Goal: Find specific page/section: Find specific page/section

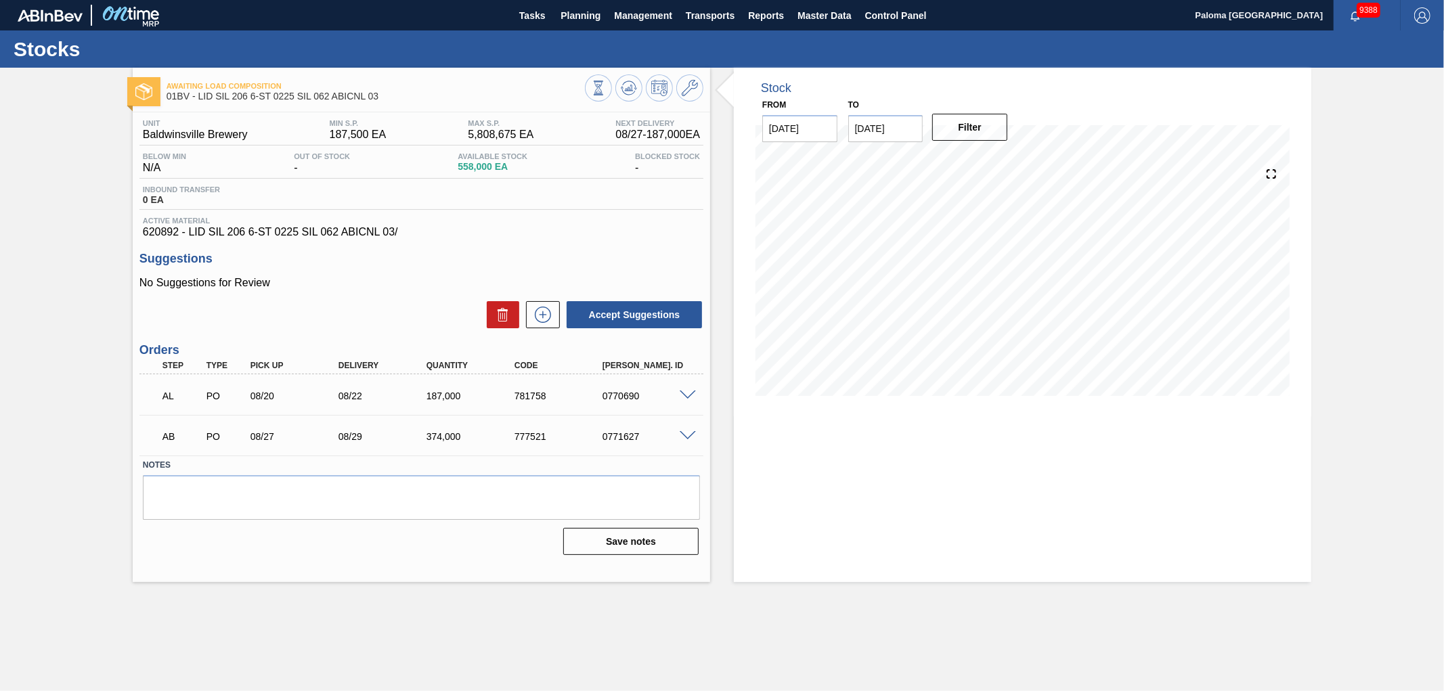
click at [687, 393] on span at bounding box center [688, 396] width 16 height 10
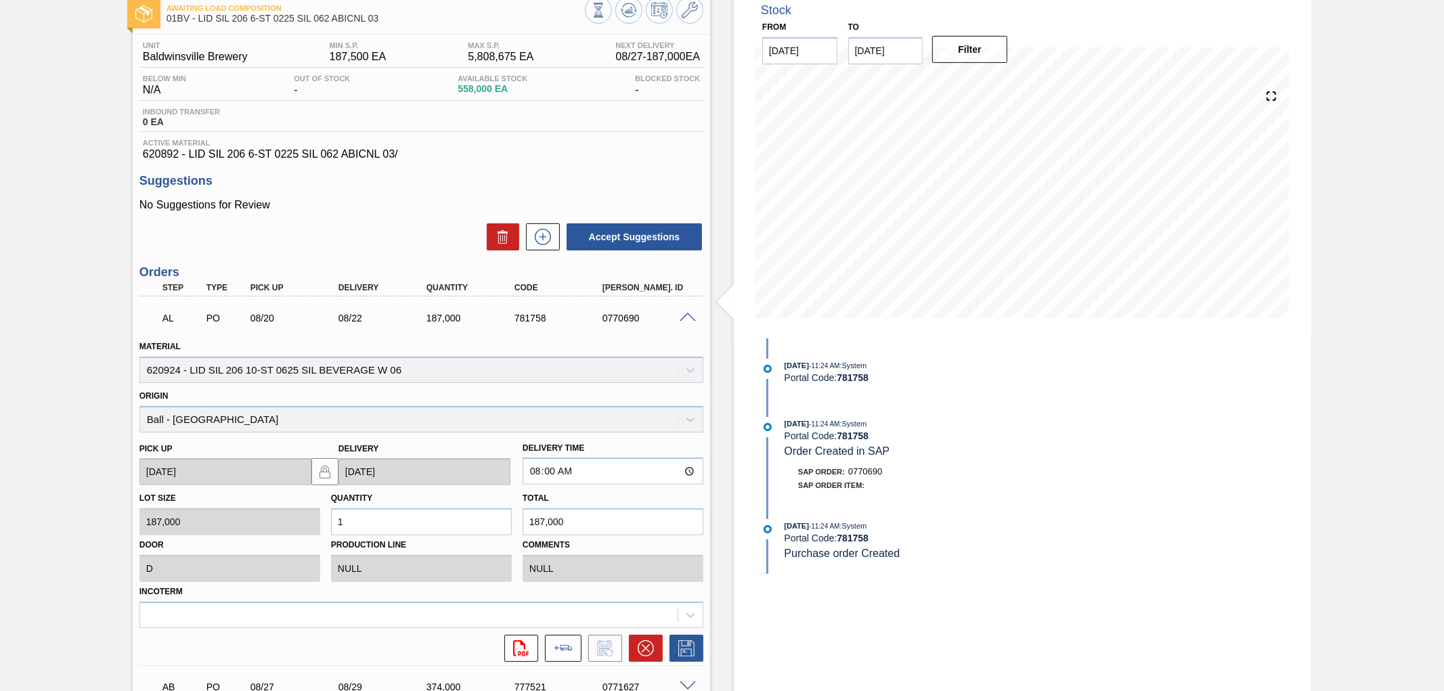
scroll to position [150, 0]
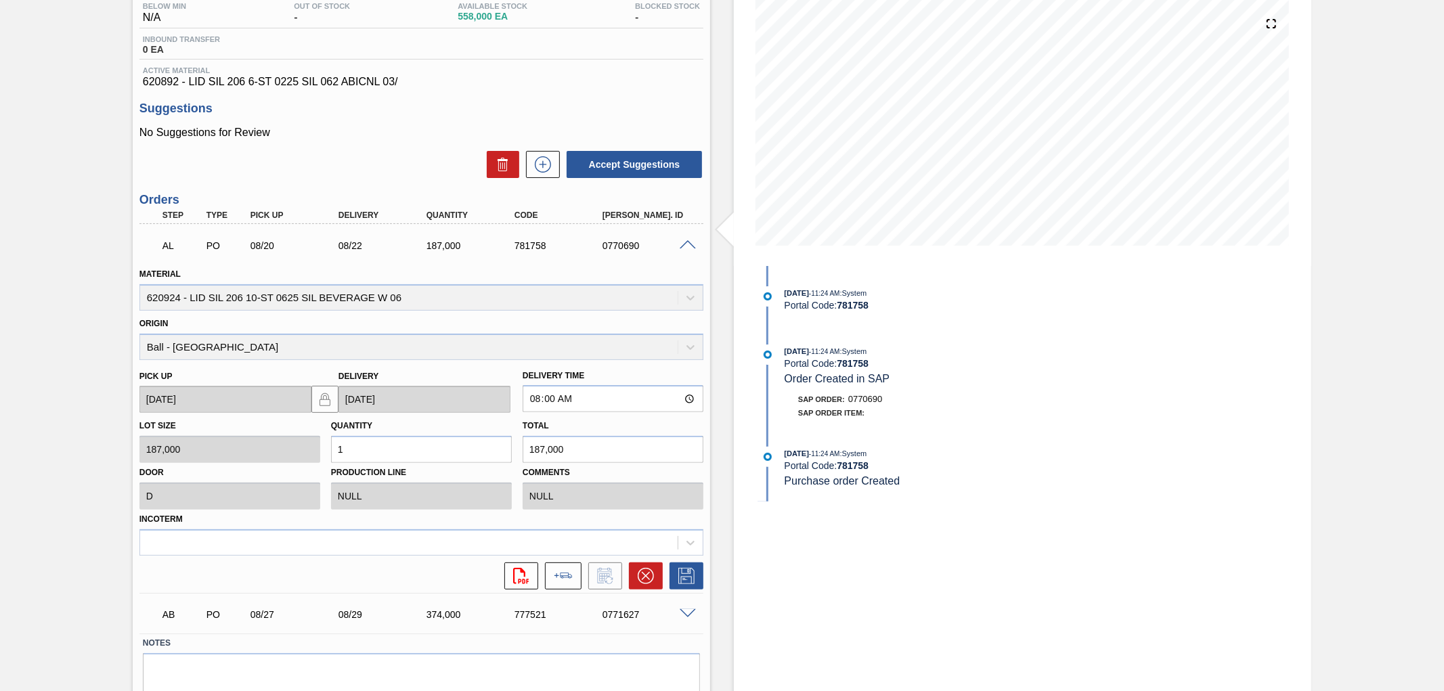
click at [628, 245] on div "0770690" at bounding box center [649, 245] width 100 height 11
copy div "0770690"
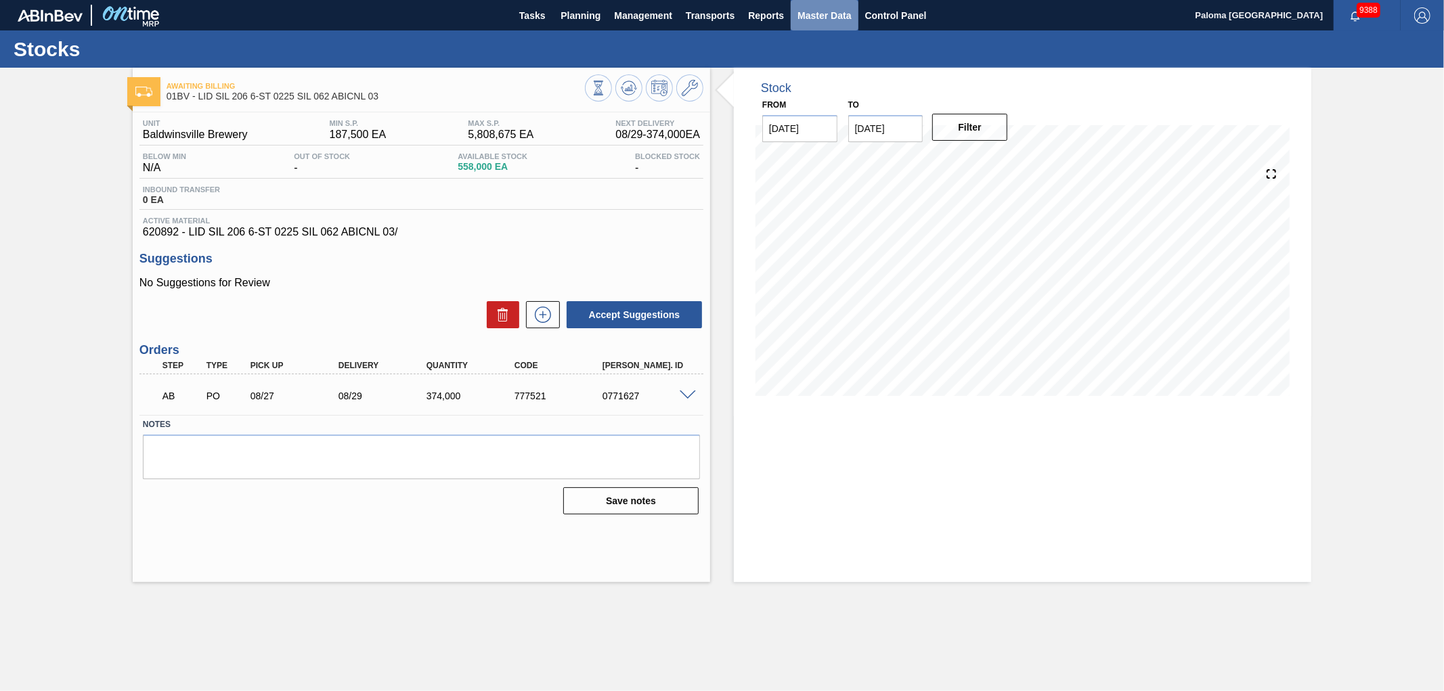
click at [827, 0] on button "Master Data" at bounding box center [824, 15] width 67 height 30
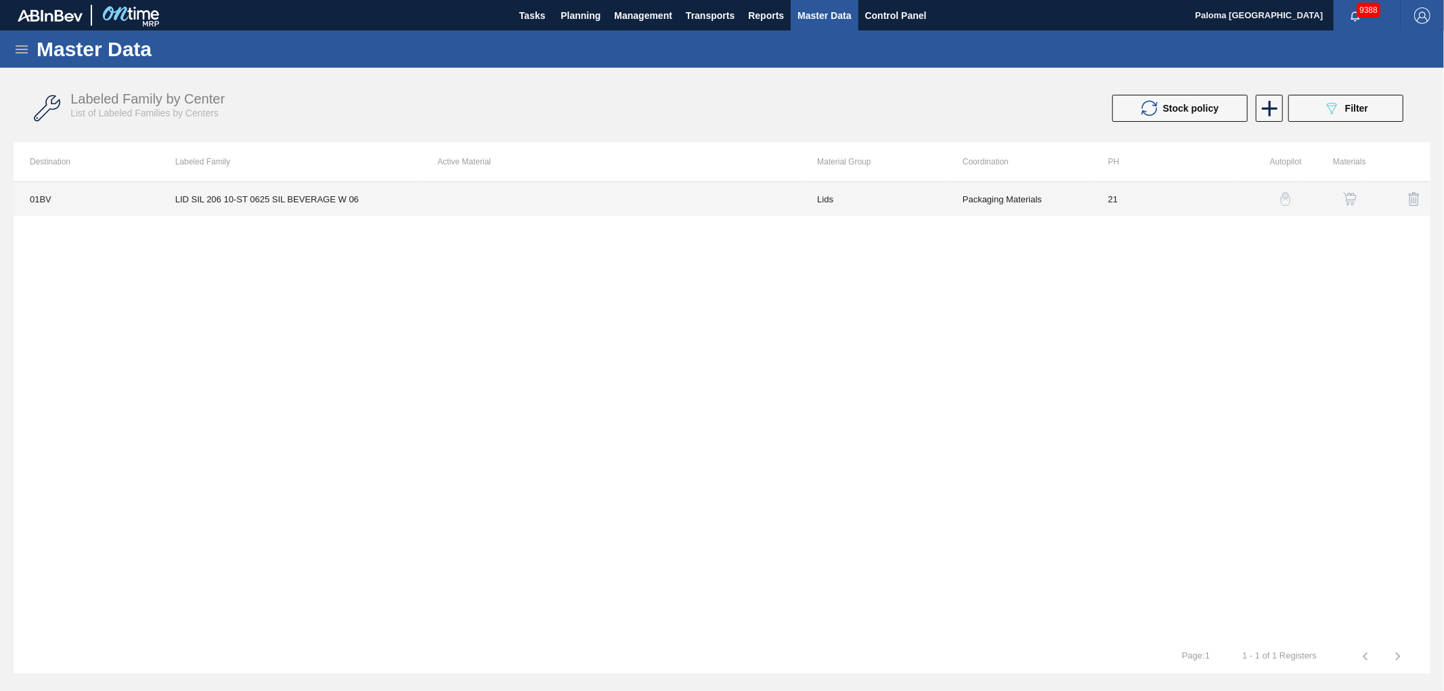
click at [787, 194] on td at bounding box center [611, 199] width 380 height 34
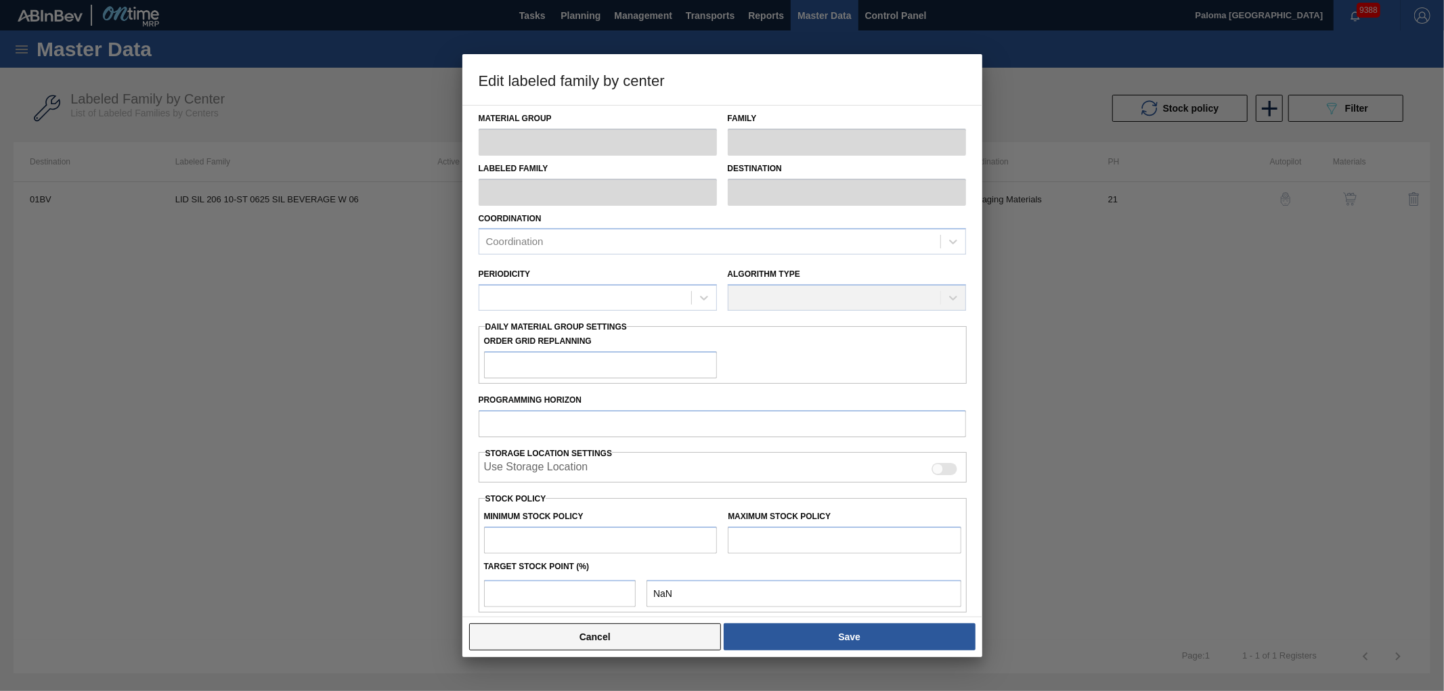
type input "Lids"
type input "Generic 206 Lid"
type input "LID SIL 206 10-ST 0625 SIL BEVERAGE W 06"
type input "01BV - Baldwinsville Brewery"
type input "21"
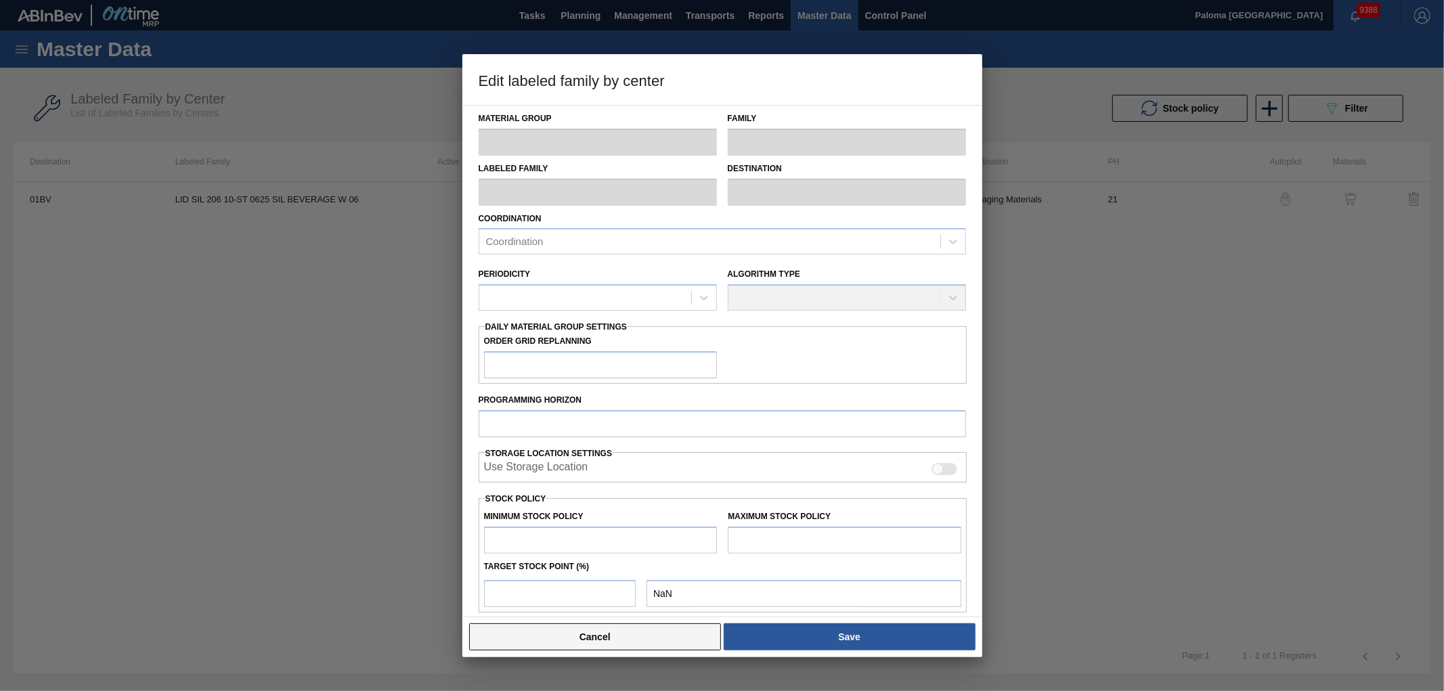
type input "187,500"
type input "5,808,675"
type input "1"
type input "243,712"
checkbox input "true"
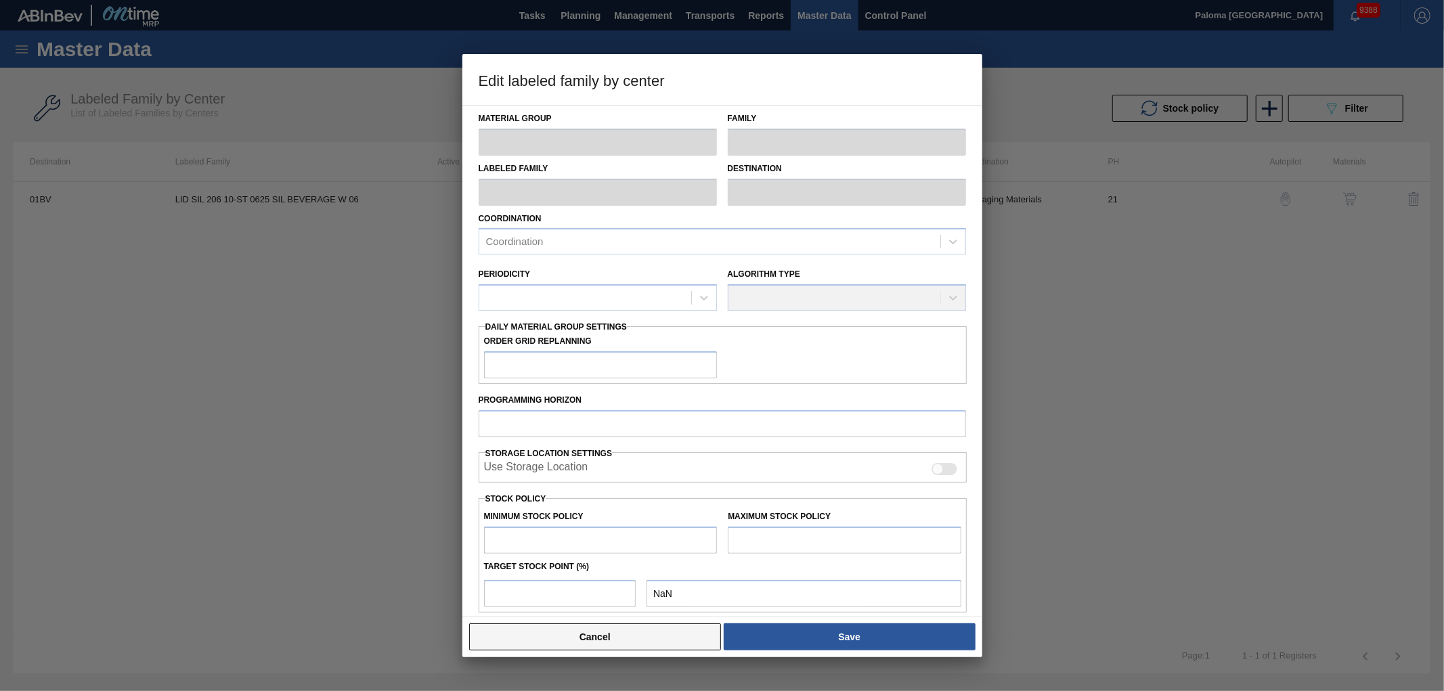
checkbox input "true"
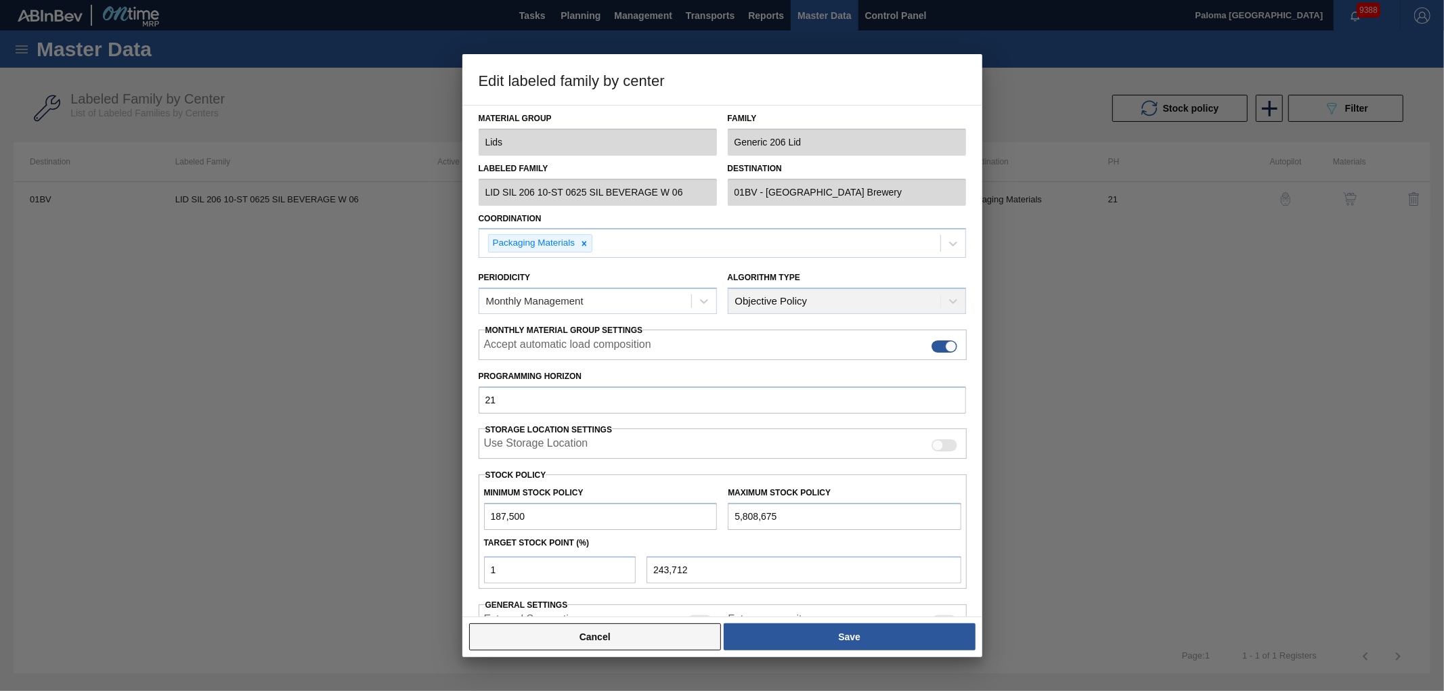
click at [662, 641] on button "Cancel" at bounding box center [595, 637] width 253 height 27
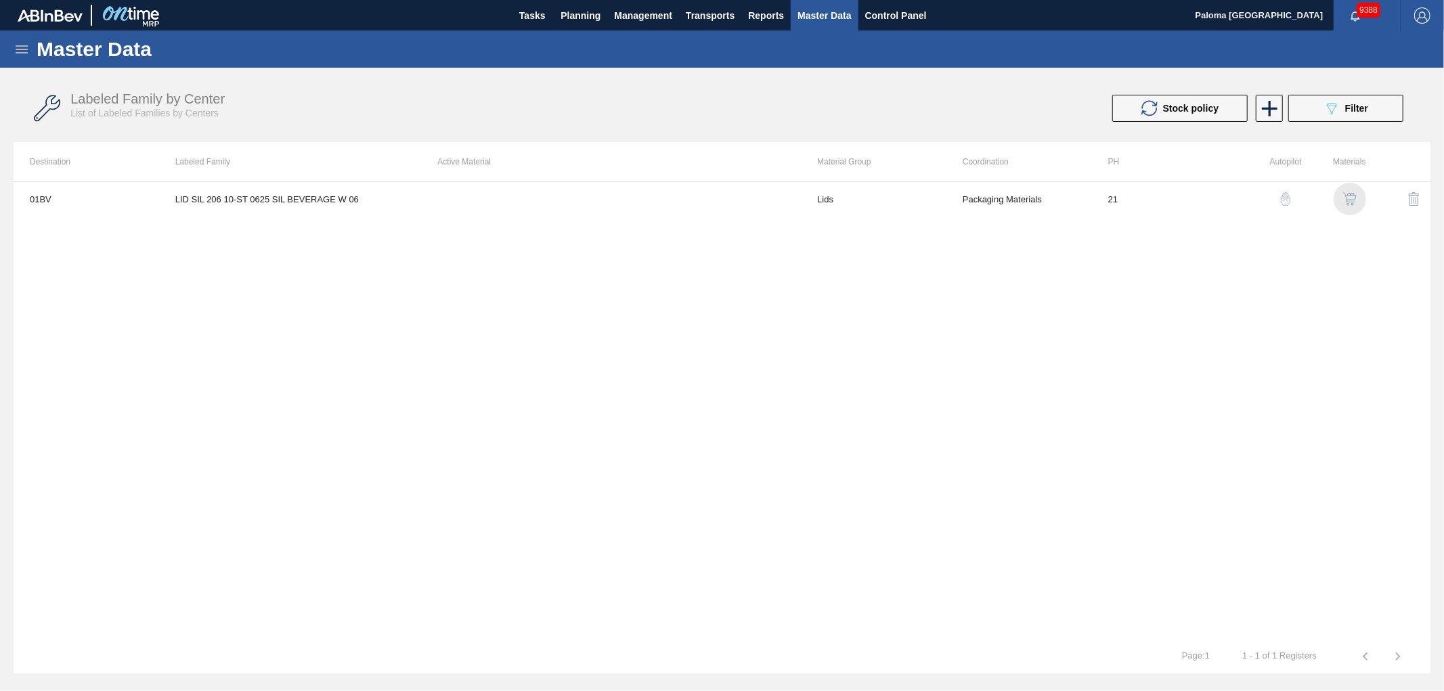
click at [1349, 196] on img "button" at bounding box center [1350, 199] width 14 height 14
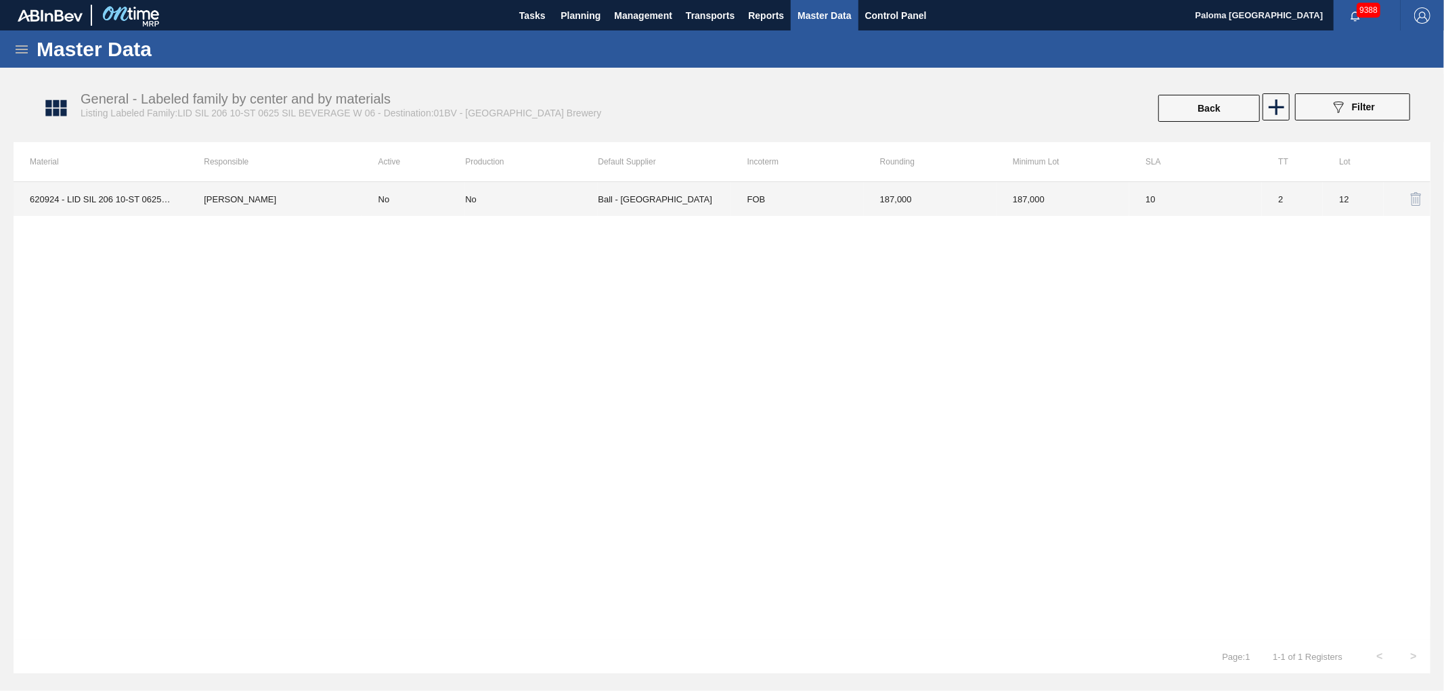
click at [393, 204] on td "No" at bounding box center [414, 199] width 104 height 34
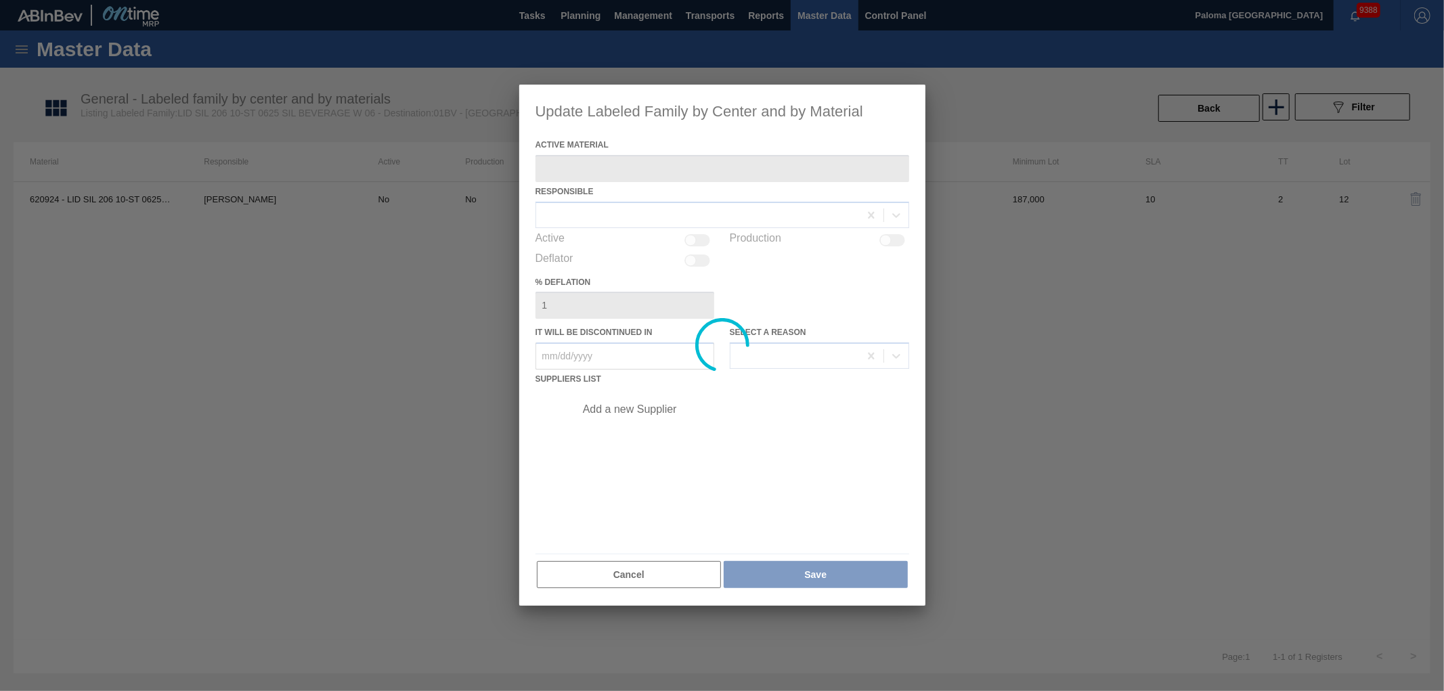
type Material "620924 - LID SIL 206 10-ST 0625 SIL BEVERAGE W 06"
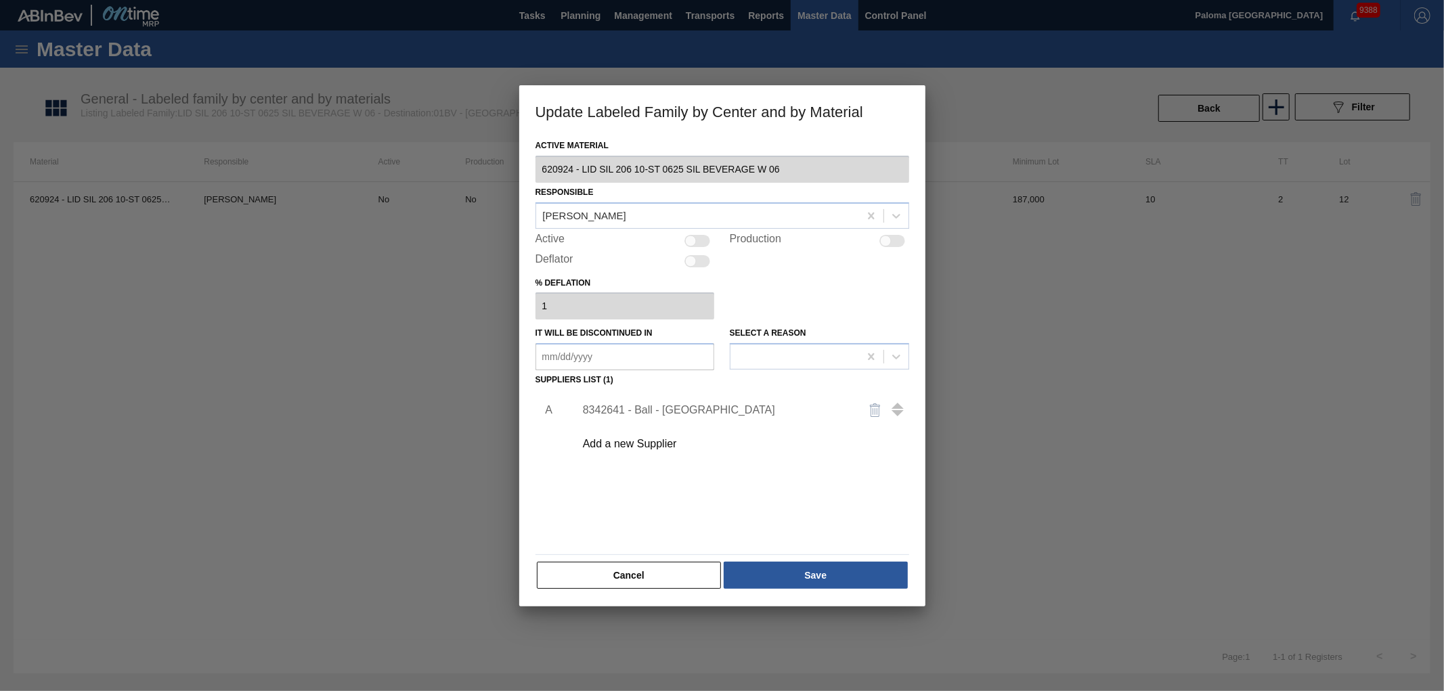
click at [699, 237] on div at bounding box center [698, 241] width 26 height 12
checkbox input "true"
click at [781, 571] on button "Save" at bounding box center [816, 575] width 184 height 27
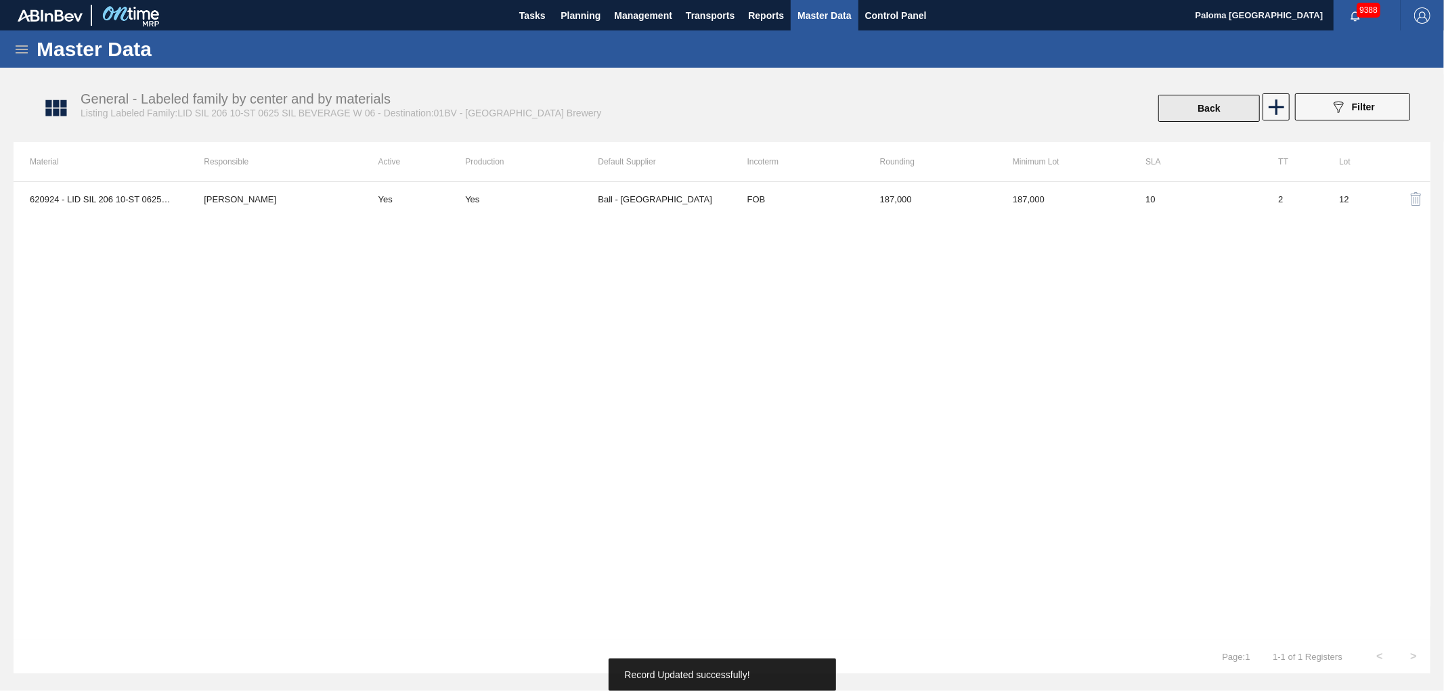
click at [1222, 103] on button "Back" at bounding box center [1210, 108] width 102 height 27
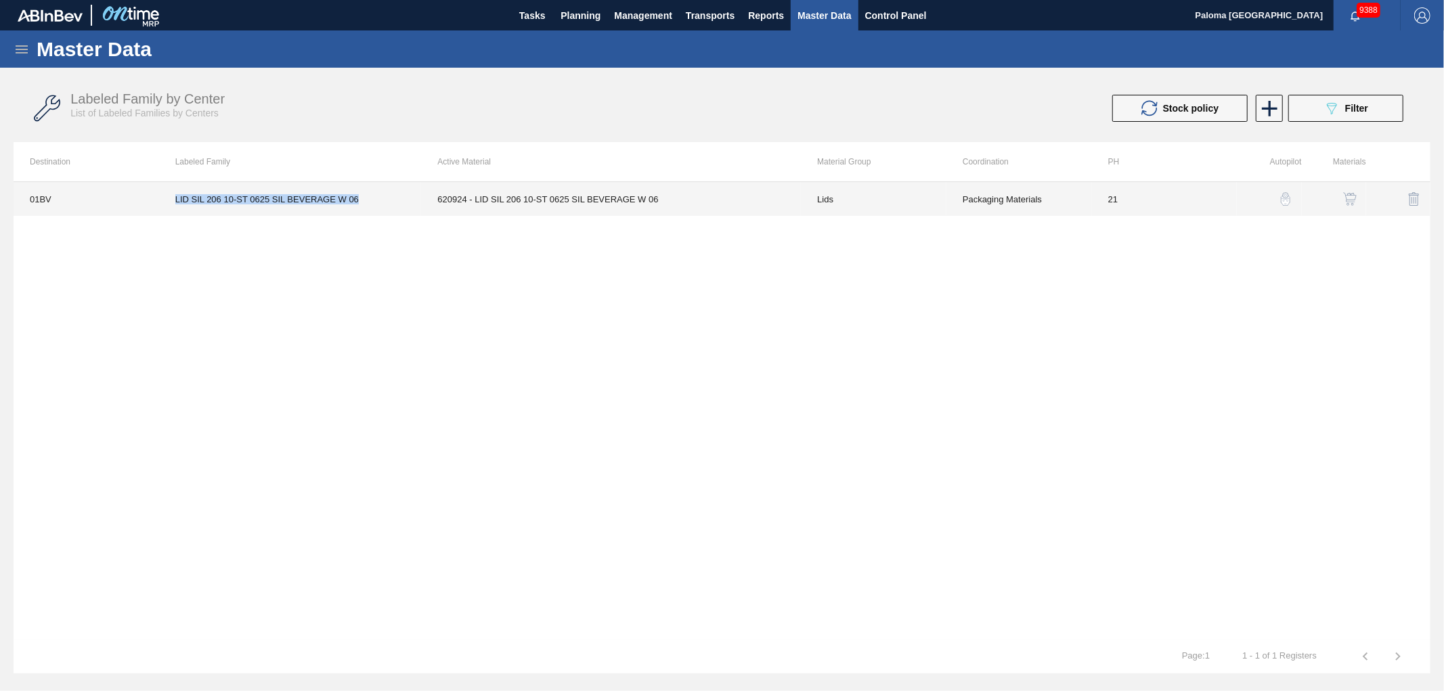
drag, startPoint x: 337, startPoint y: 200, endPoint x: 172, endPoint y: 201, distance: 165.2
click at [172, 201] on td "LID SIL 206 10-ST 0625 SIL BEVERAGE W 06" at bounding box center [290, 199] width 263 height 34
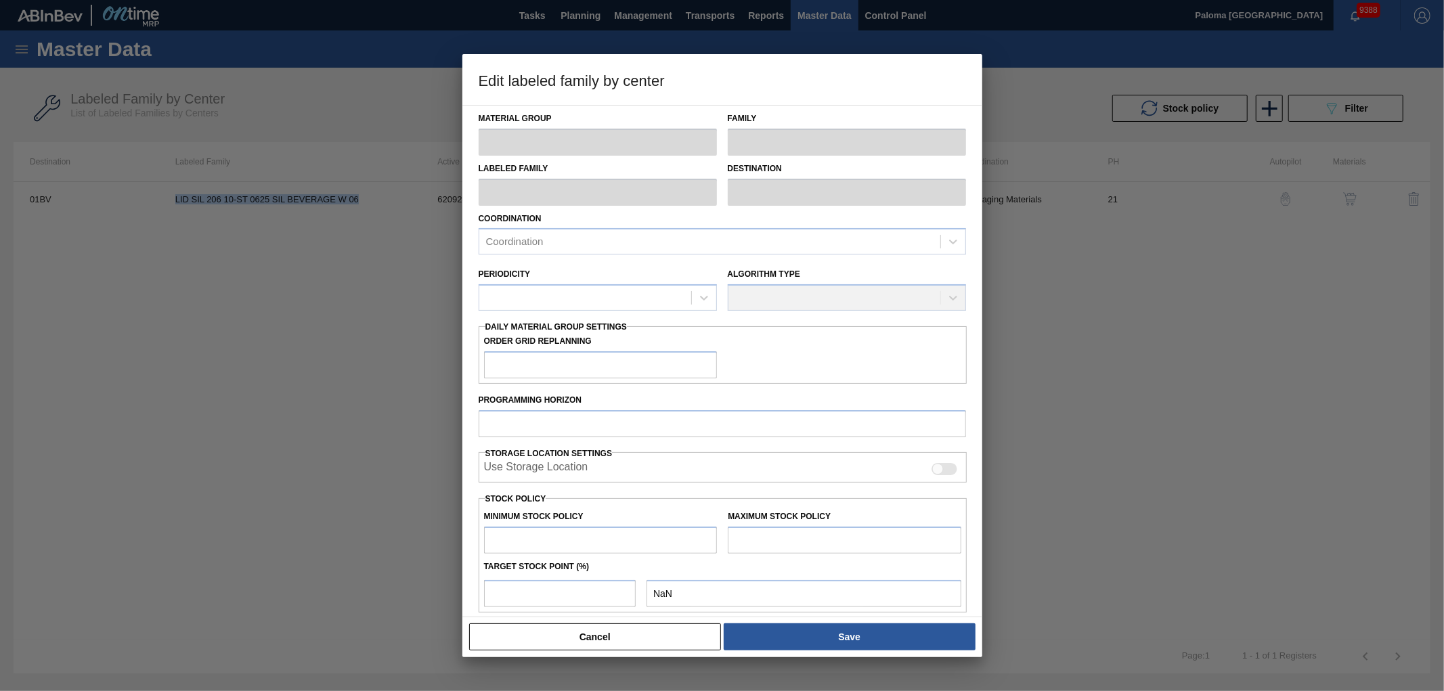
copy td "LID SIL 206 10-ST 0625 SIL BEVERAGE W 06"
type input "Lids"
type input "Generic 206 Lid"
type input "LID SIL 206 10-ST 0625 SIL BEVERAGE W 06"
type input "01BV - Baldwinsville Brewery"
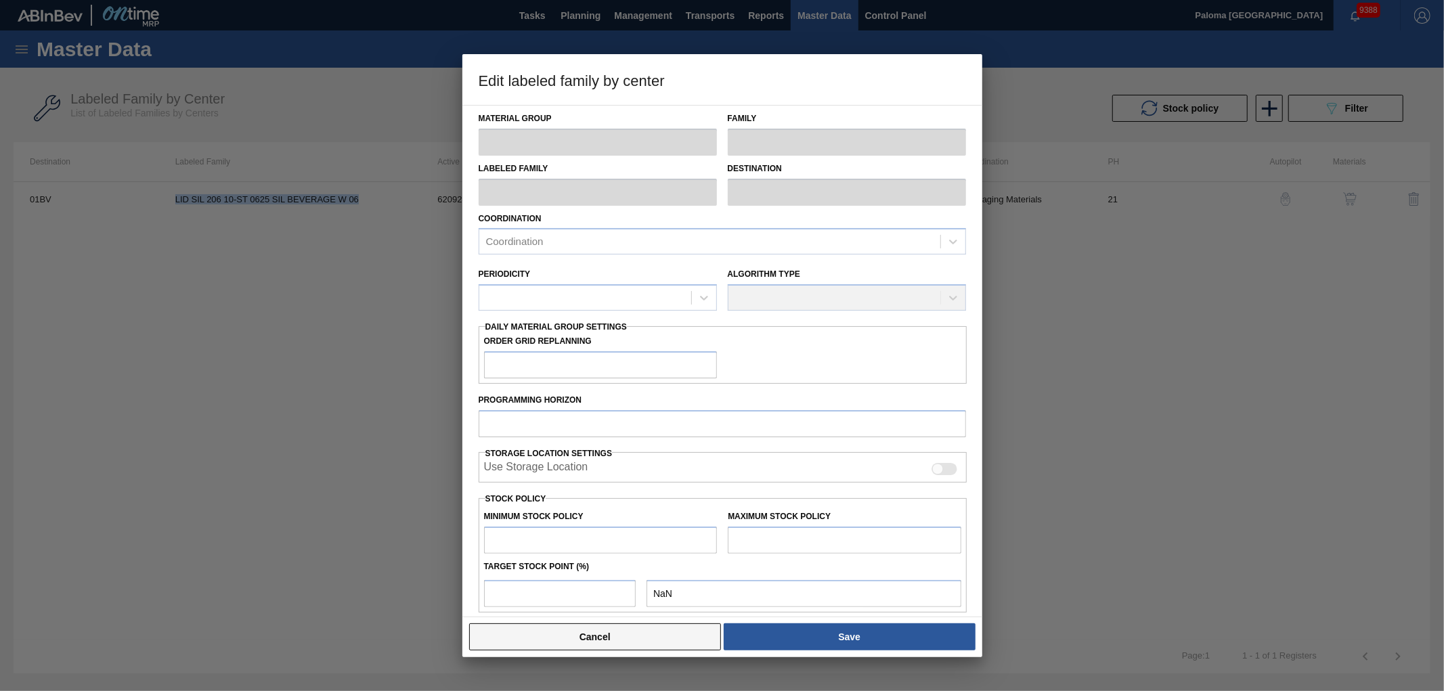
type input "21"
type input "187,500"
type input "5,808,675"
type input "1"
type input "243,712"
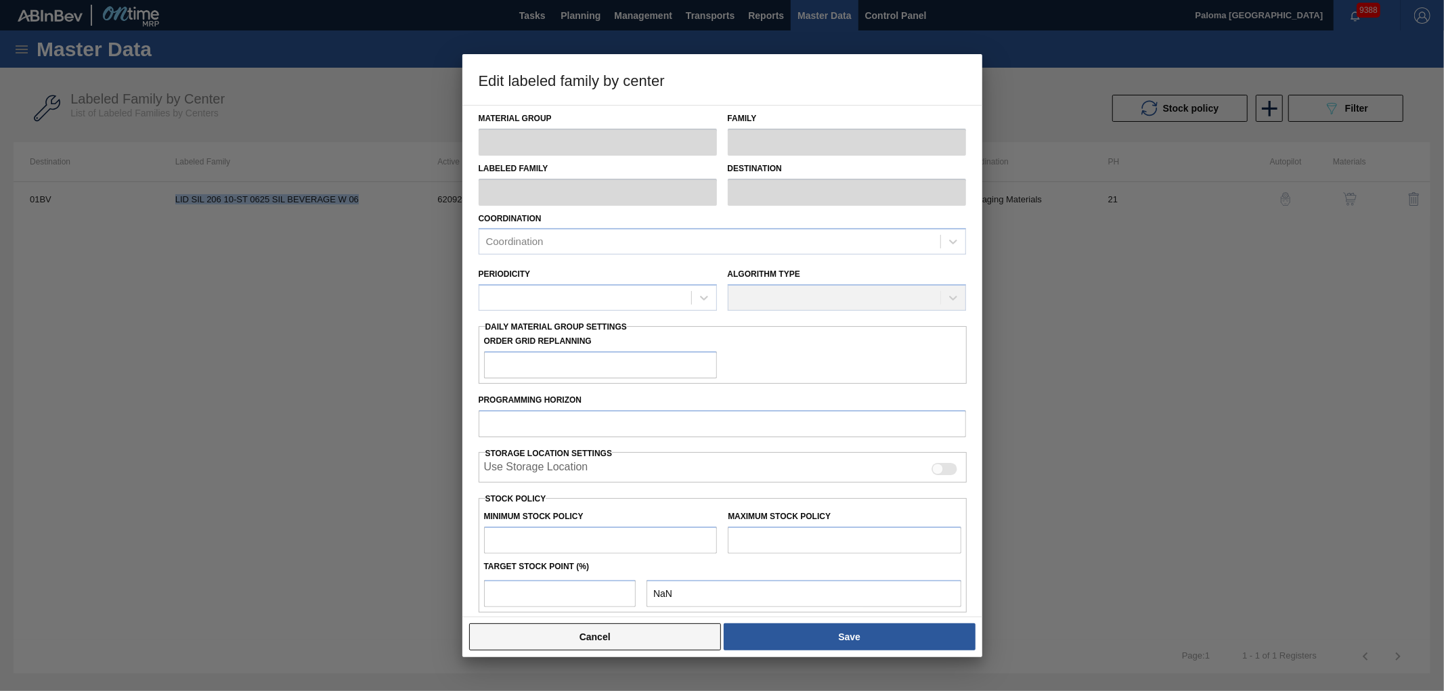
checkbox input "true"
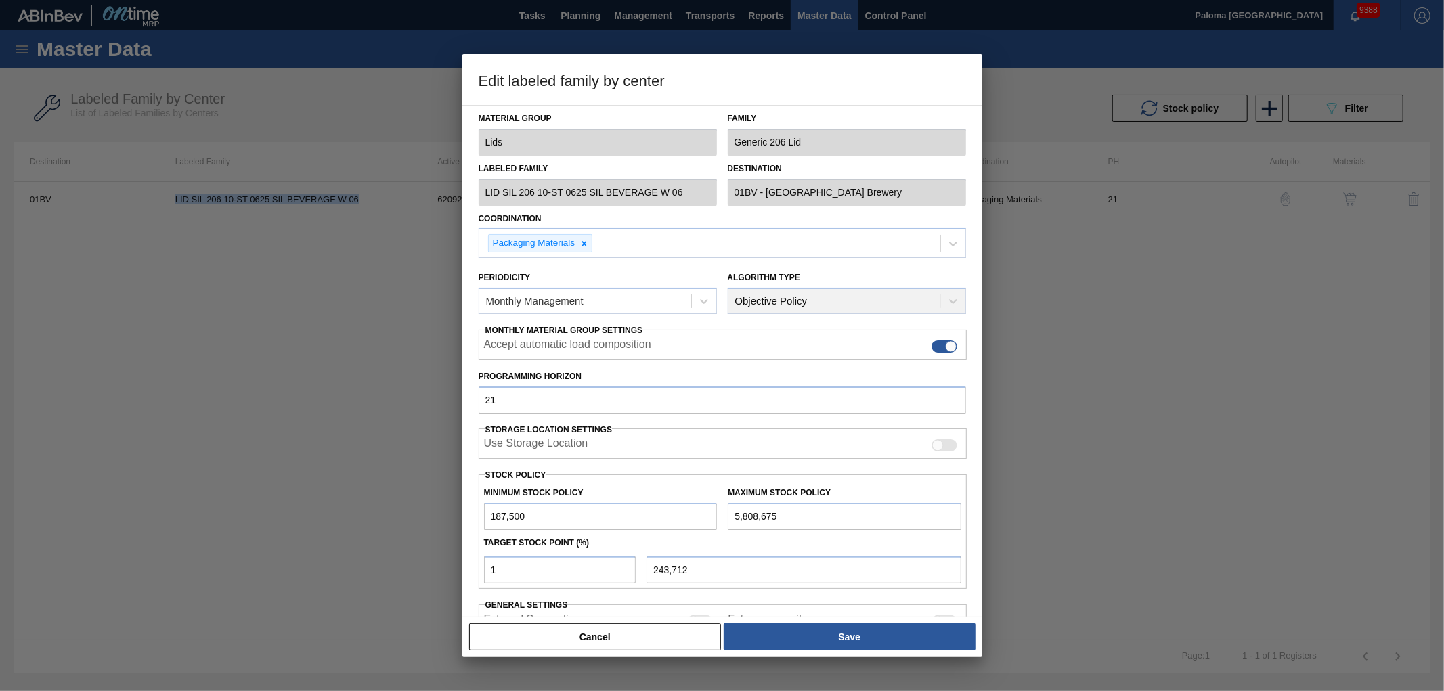
drag, startPoint x: 640, startPoint y: 643, endPoint x: 655, endPoint y: 534, distance: 110.8
click at [640, 644] on button "Cancel" at bounding box center [595, 637] width 253 height 27
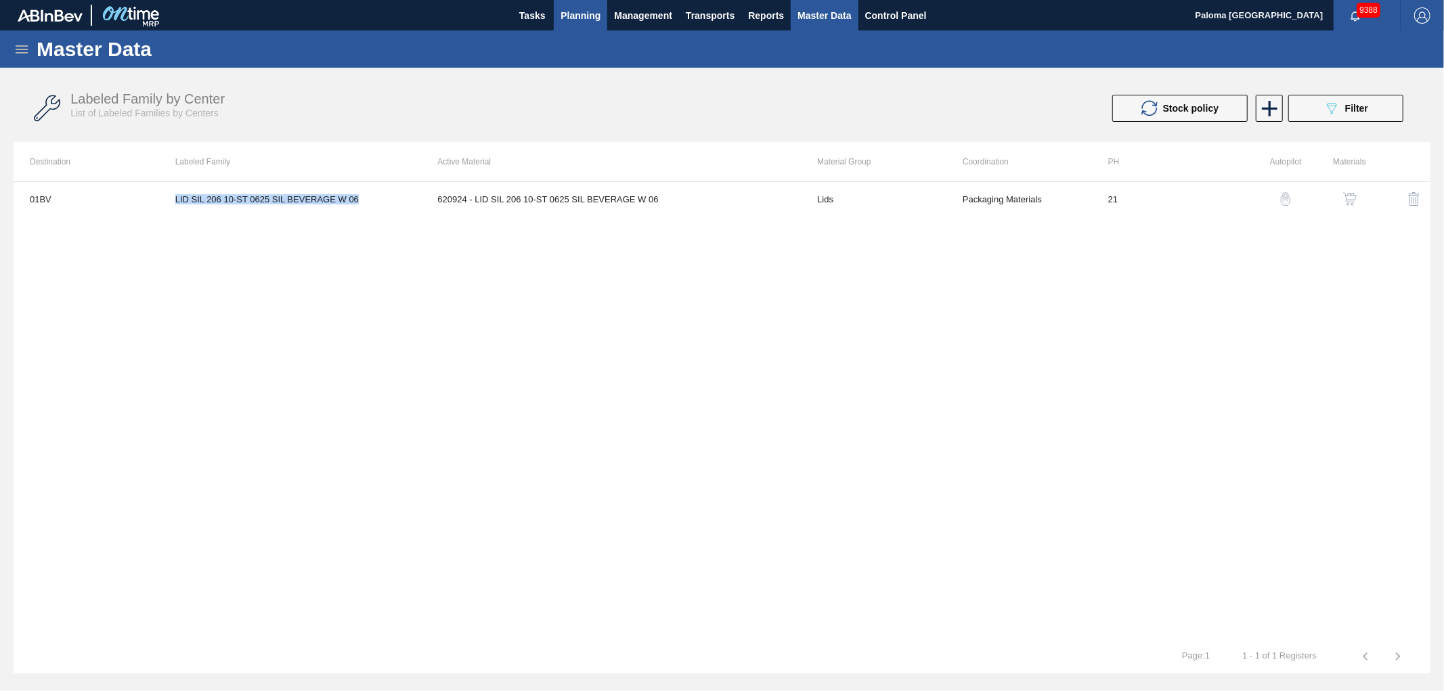
click at [567, 18] on span "Planning" at bounding box center [581, 15] width 40 height 16
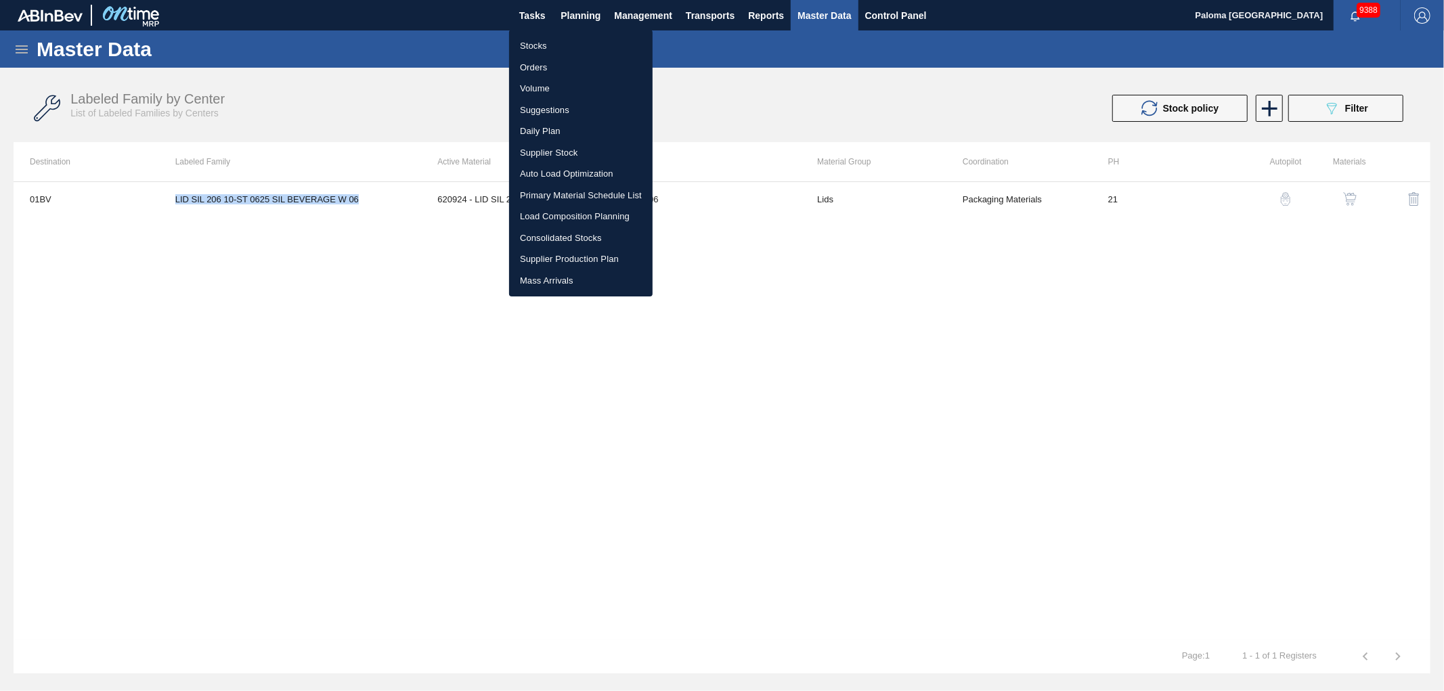
click at [540, 44] on li "Stocks" at bounding box center [581, 46] width 144 height 22
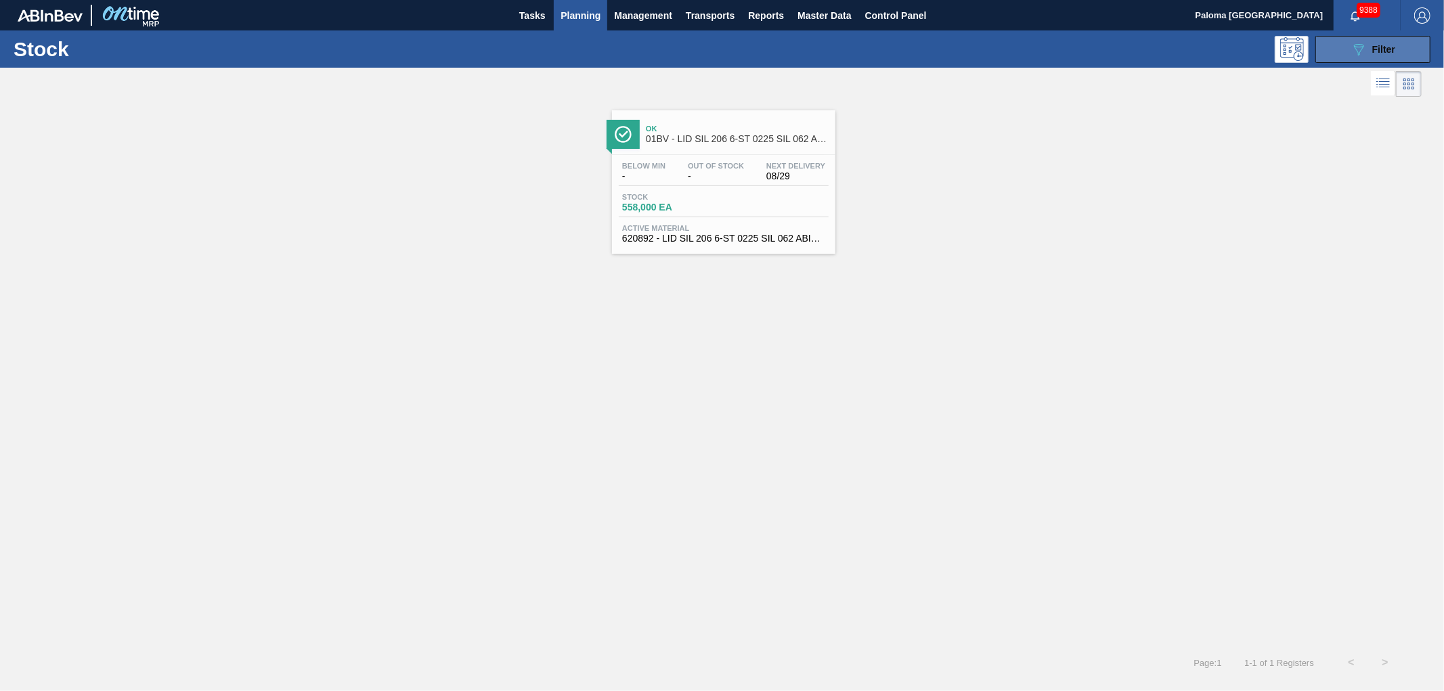
click at [1363, 52] on icon "089F7B8B-B2A5-4AFE-B5C0-19BA573D28AC" at bounding box center [1359, 49] width 16 height 16
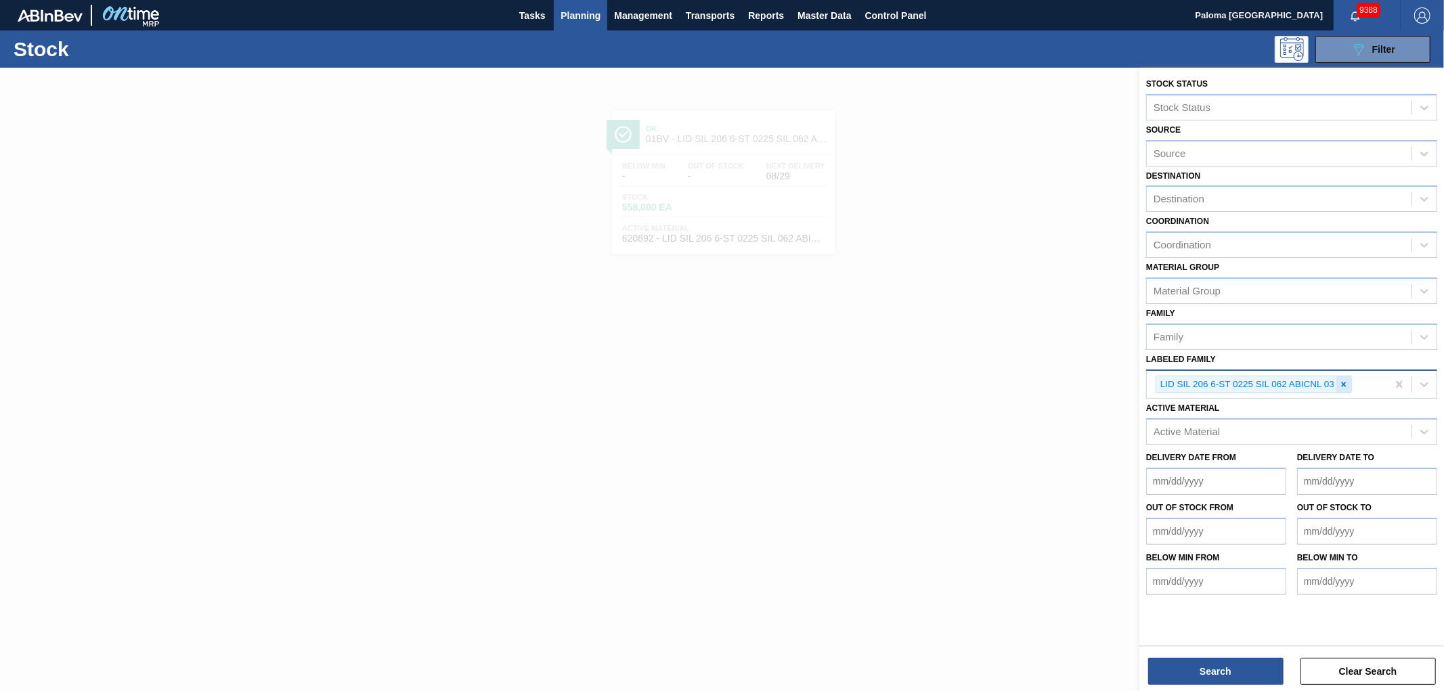
click at [1345, 381] on icon at bounding box center [1343, 384] width 9 height 9
paste Family "LID SIL 206 10-ST 0625 SIL BEVERAGE W 06"
type Family "LID SIL 206 10-ST 0625 SIL BEVERAGE W 06"
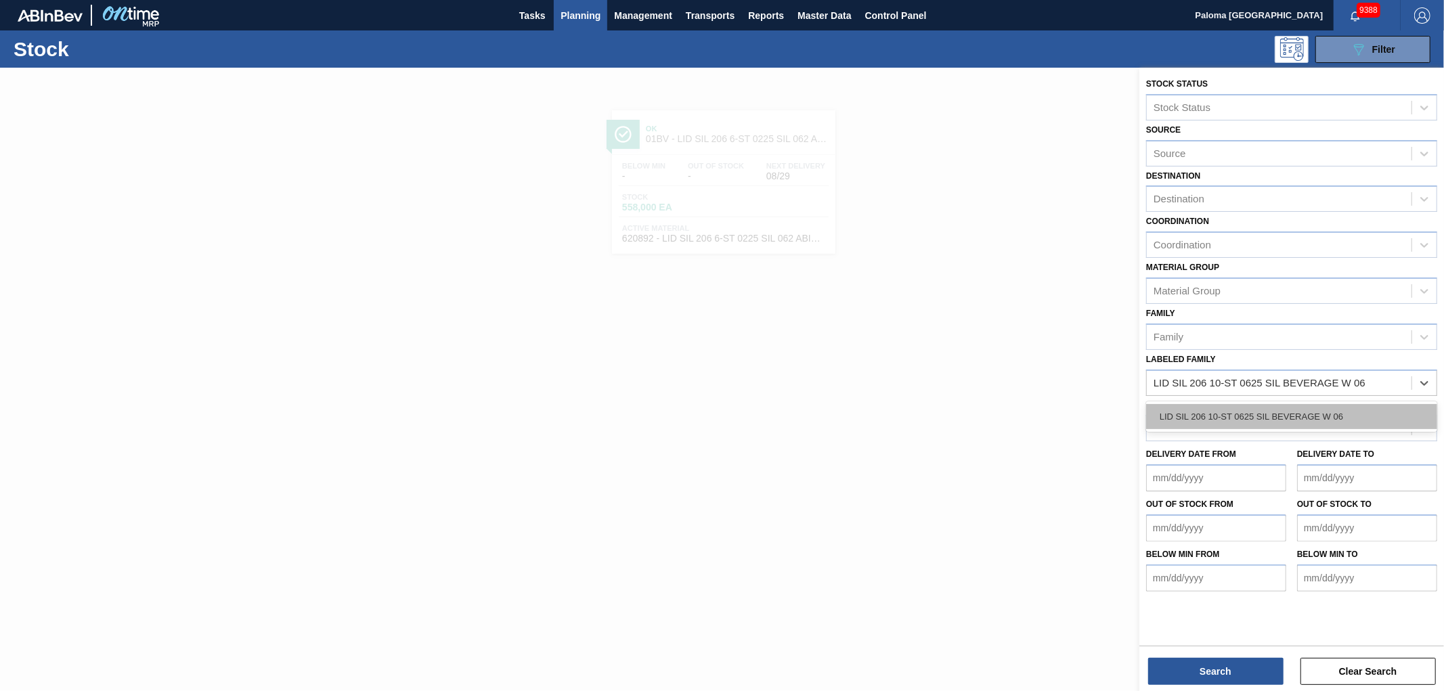
click at [1238, 415] on div "LID SIL 206 10-ST 0625 SIL BEVERAGE W 06" at bounding box center [1291, 416] width 291 height 25
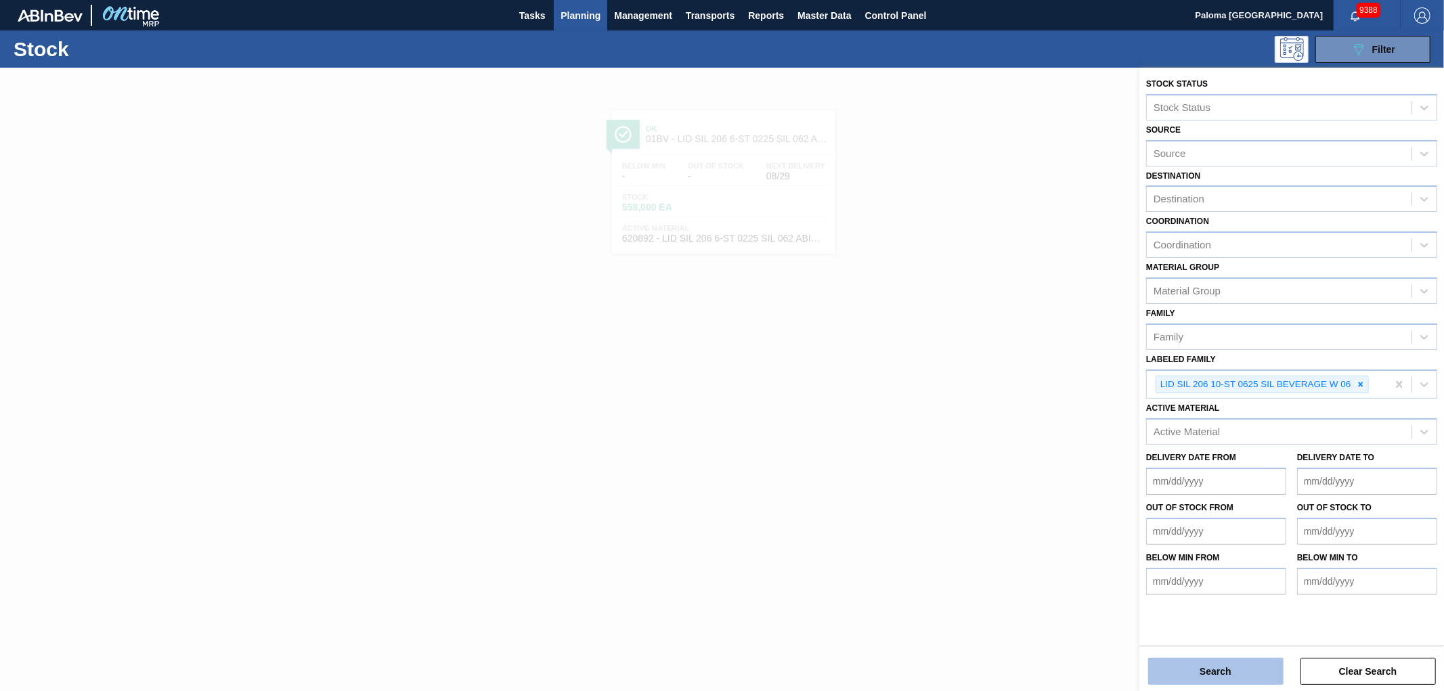
click at [1182, 669] on button "Search" at bounding box center [1215, 671] width 135 height 27
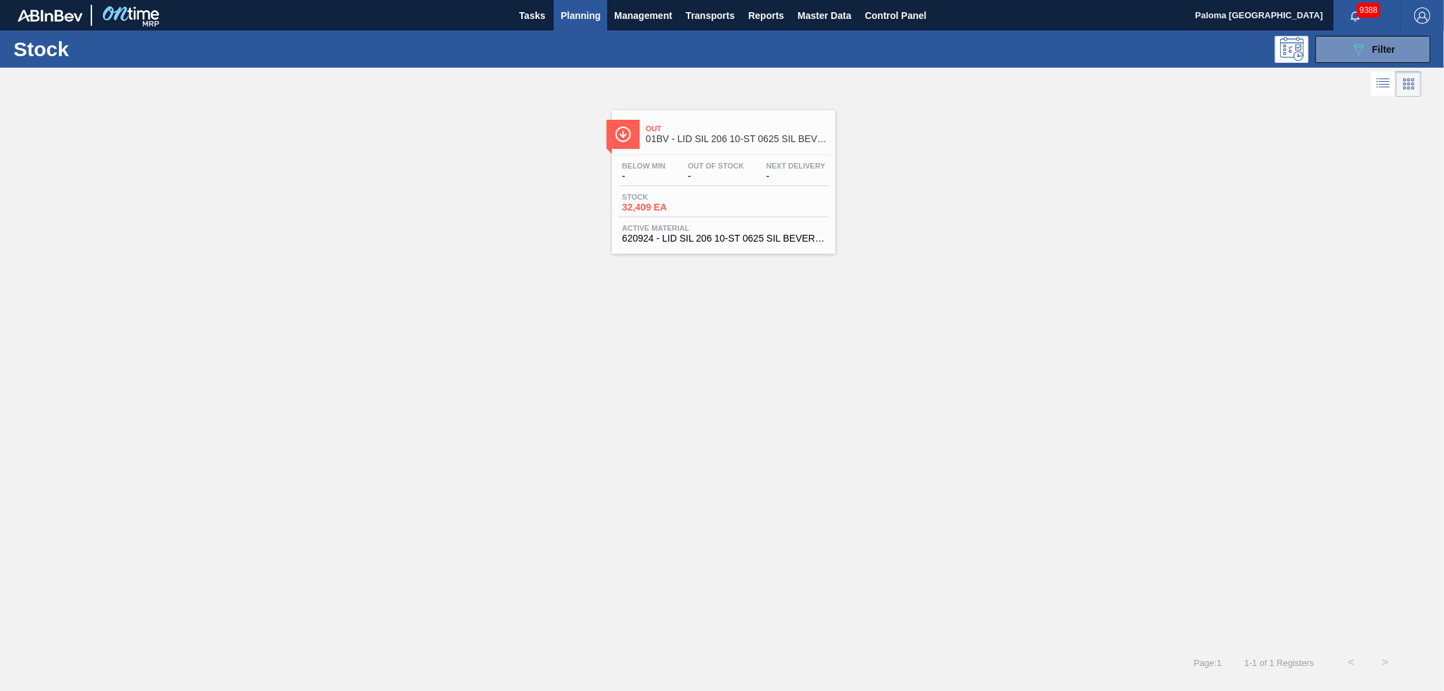
click at [733, 149] on div "Out 01BV - LID SIL 206 10-ST 0625 SIL BEVERAGE W 06" at bounding box center [737, 134] width 183 height 30
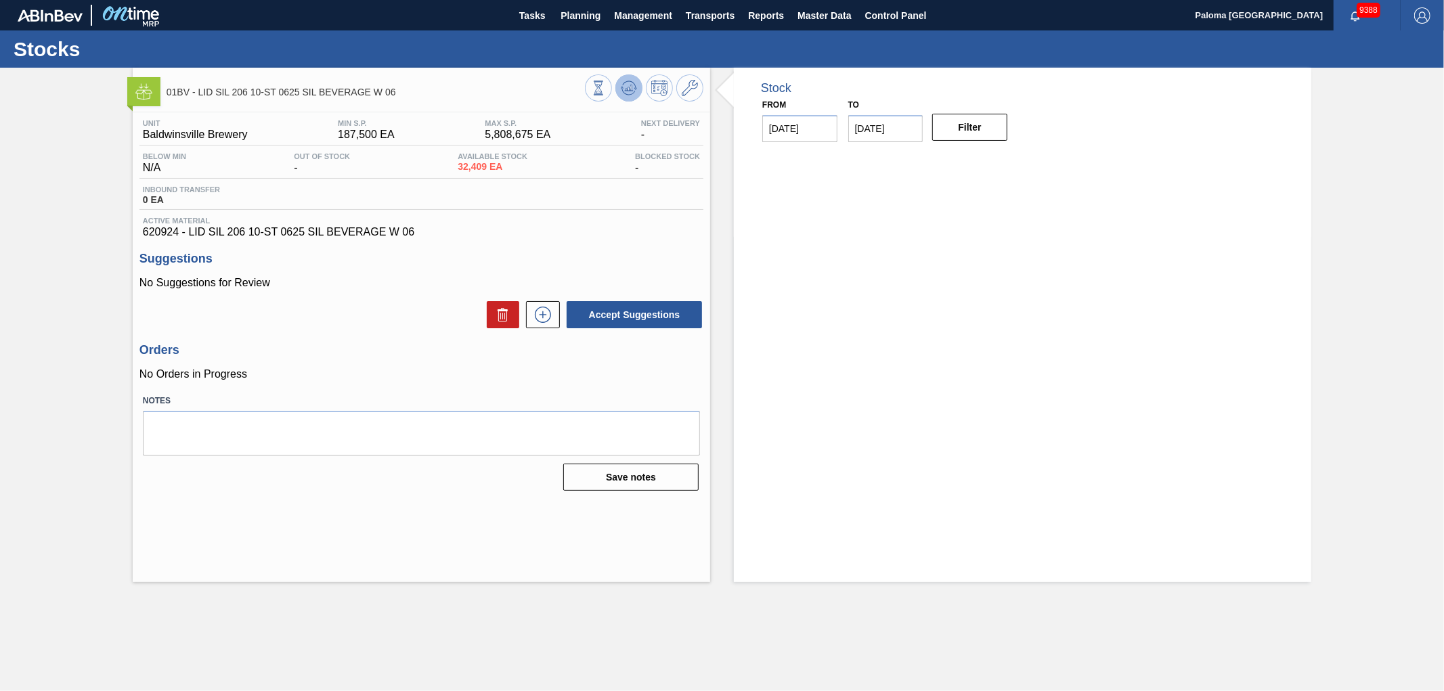
click at [628, 91] on icon at bounding box center [629, 88] width 16 height 16
